Goal: Find specific page/section: Find specific page/section

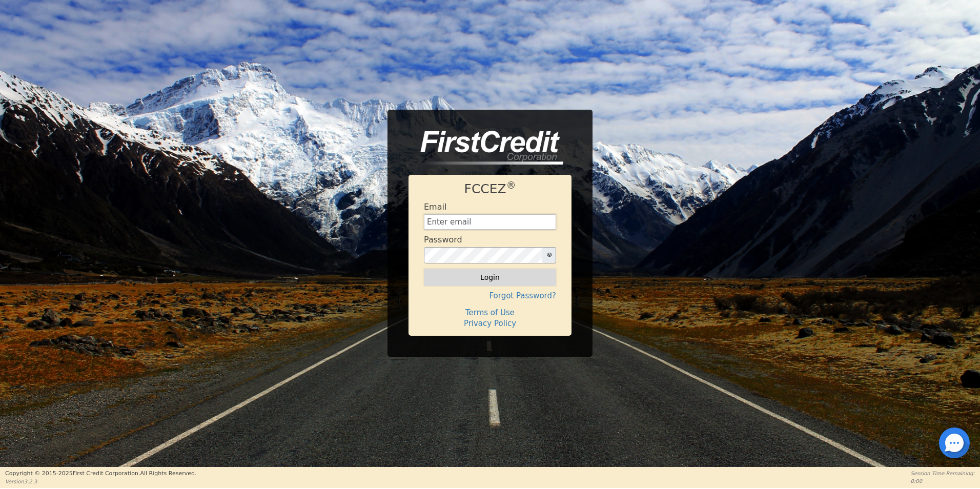
type input "[EMAIL_ADDRESS][DOMAIN_NAME]"
click at [519, 280] on button "Login" at bounding box center [490, 277] width 132 height 17
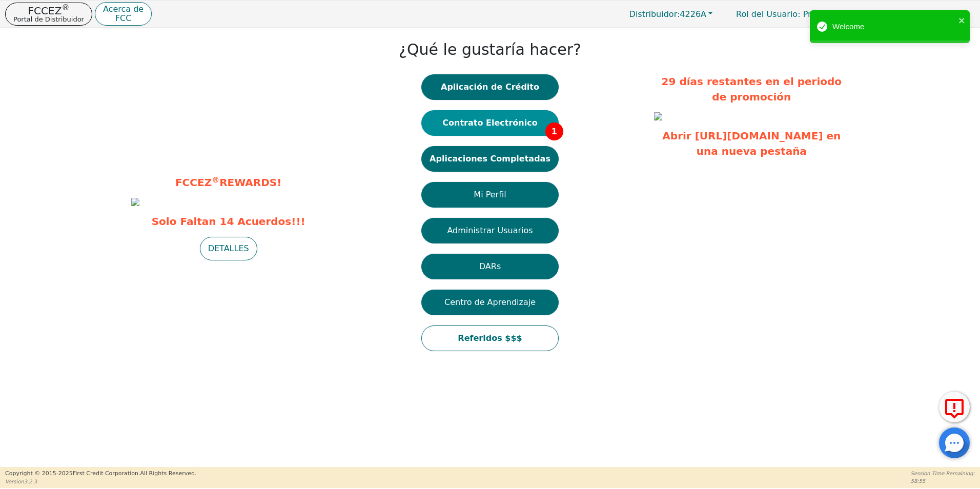
click at [497, 128] on button "Contrato Electrónico 1" at bounding box center [490, 123] width 137 height 26
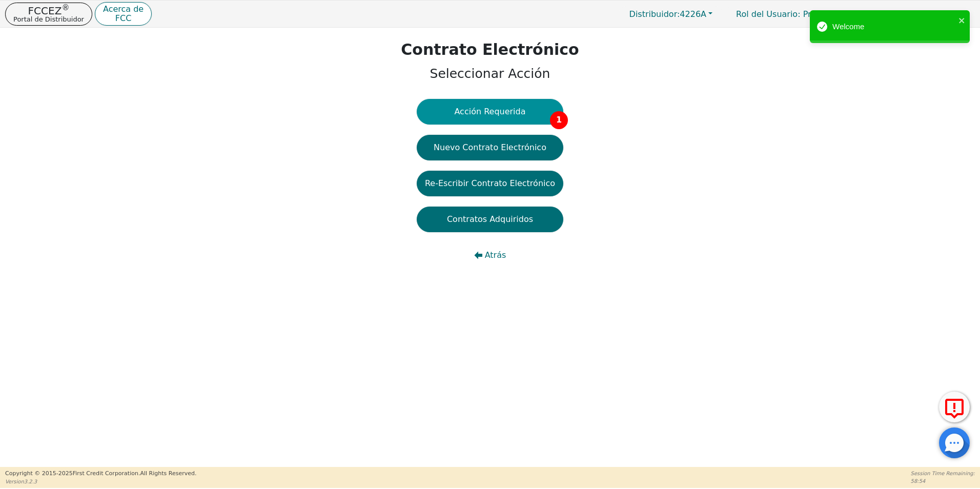
click at [533, 110] on button "Acción Requerida 1" at bounding box center [490, 112] width 147 height 26
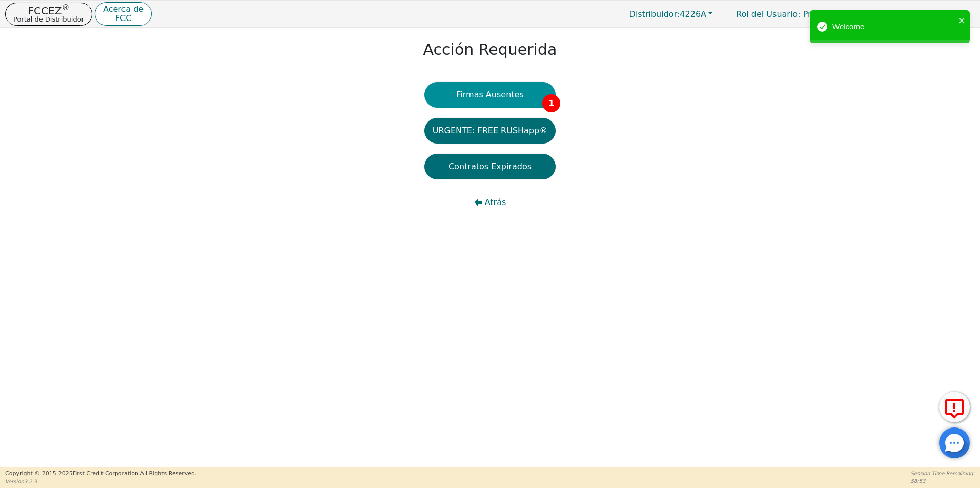
click at [523, 88] on button "Firmas Ausentes 1" at bounding box center [490, 95] width 131 height 26
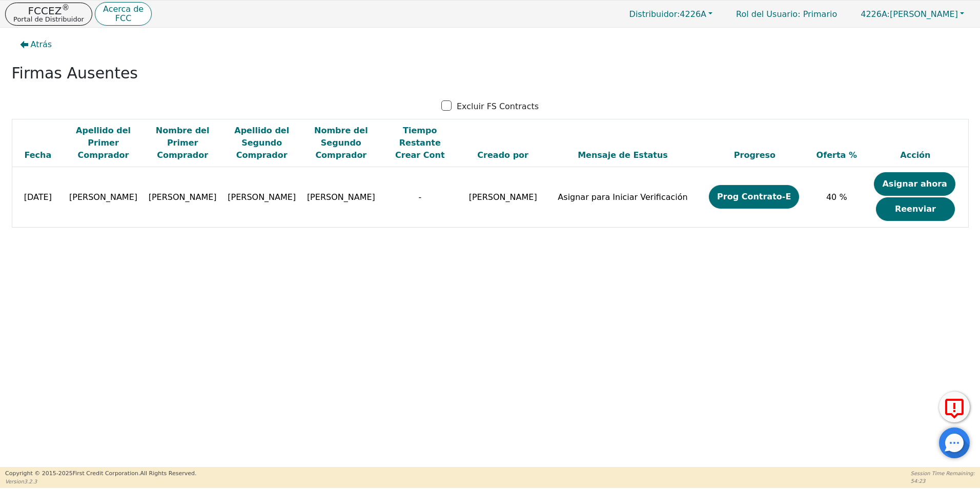
click at [509, 345] on div "Atrás Firmas Ausentes Excluir FS Contracts Fecha Apellido del Primer Comprador …" at bounding box center [490, 247] width 980 height 439
